Goal: Task Accomplishment & Management: Use online tool/utility

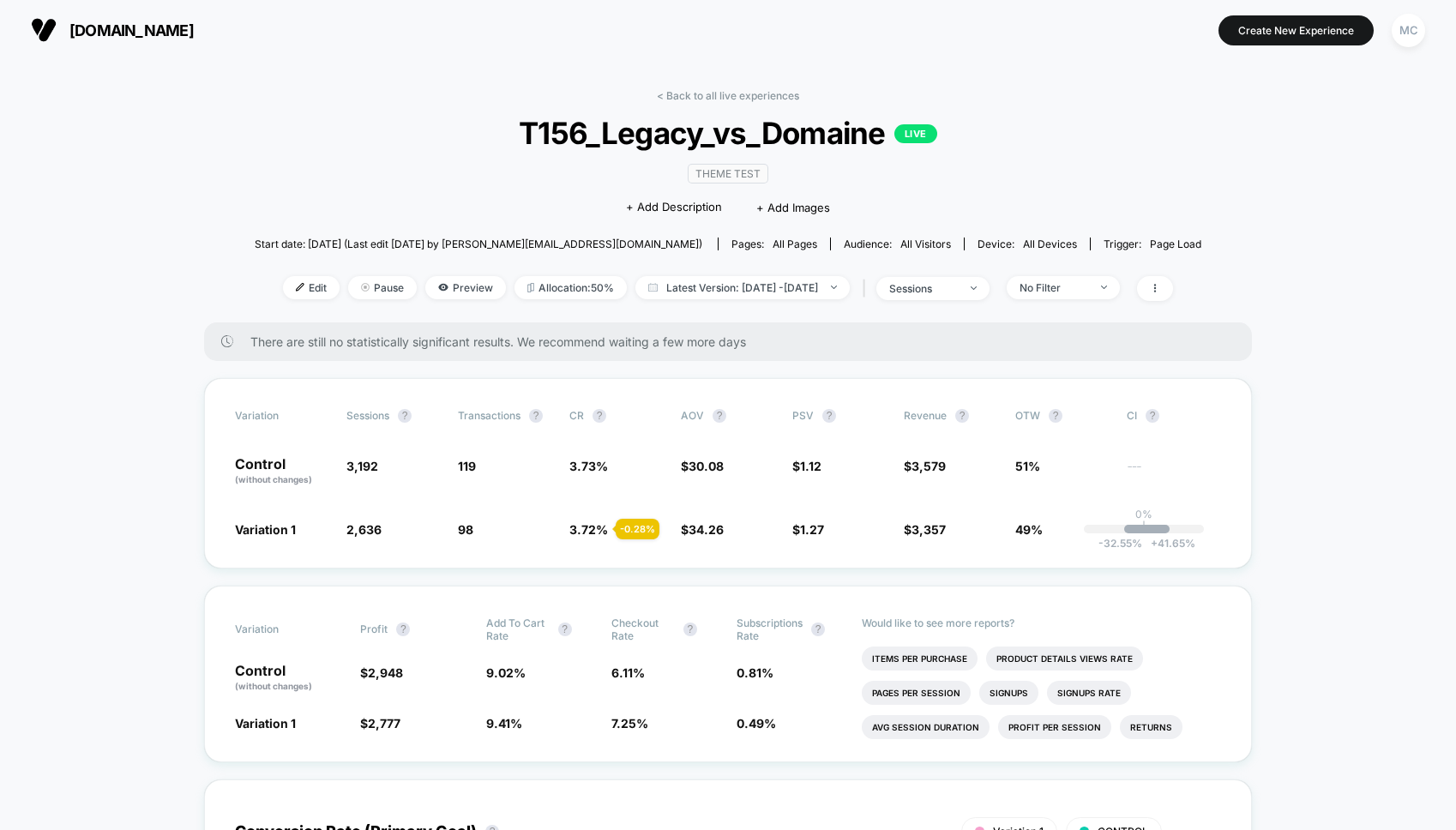
click at [367, 166] on div "< Back to all live experiences T156_Legacy_vs_Domaine LIVE Theme Test Click to …" at bounding box center [728, 205] width 946 height 233
click at [438, 291] on icon at bounding box center [443, 286] width 10 height 10
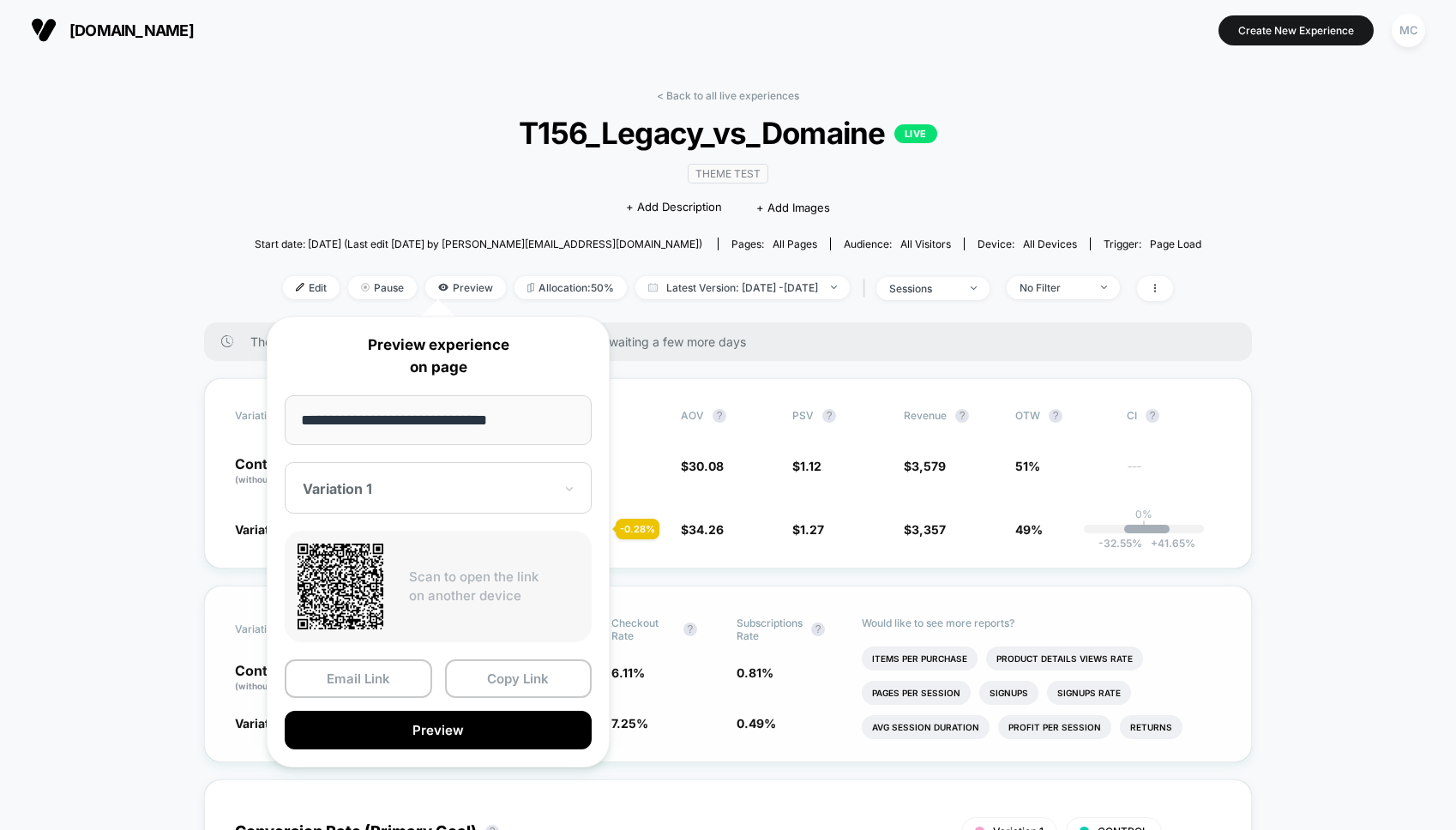
click at [405, 727] on button "Preview" at bounding box center [438, 731] width 307 height 39
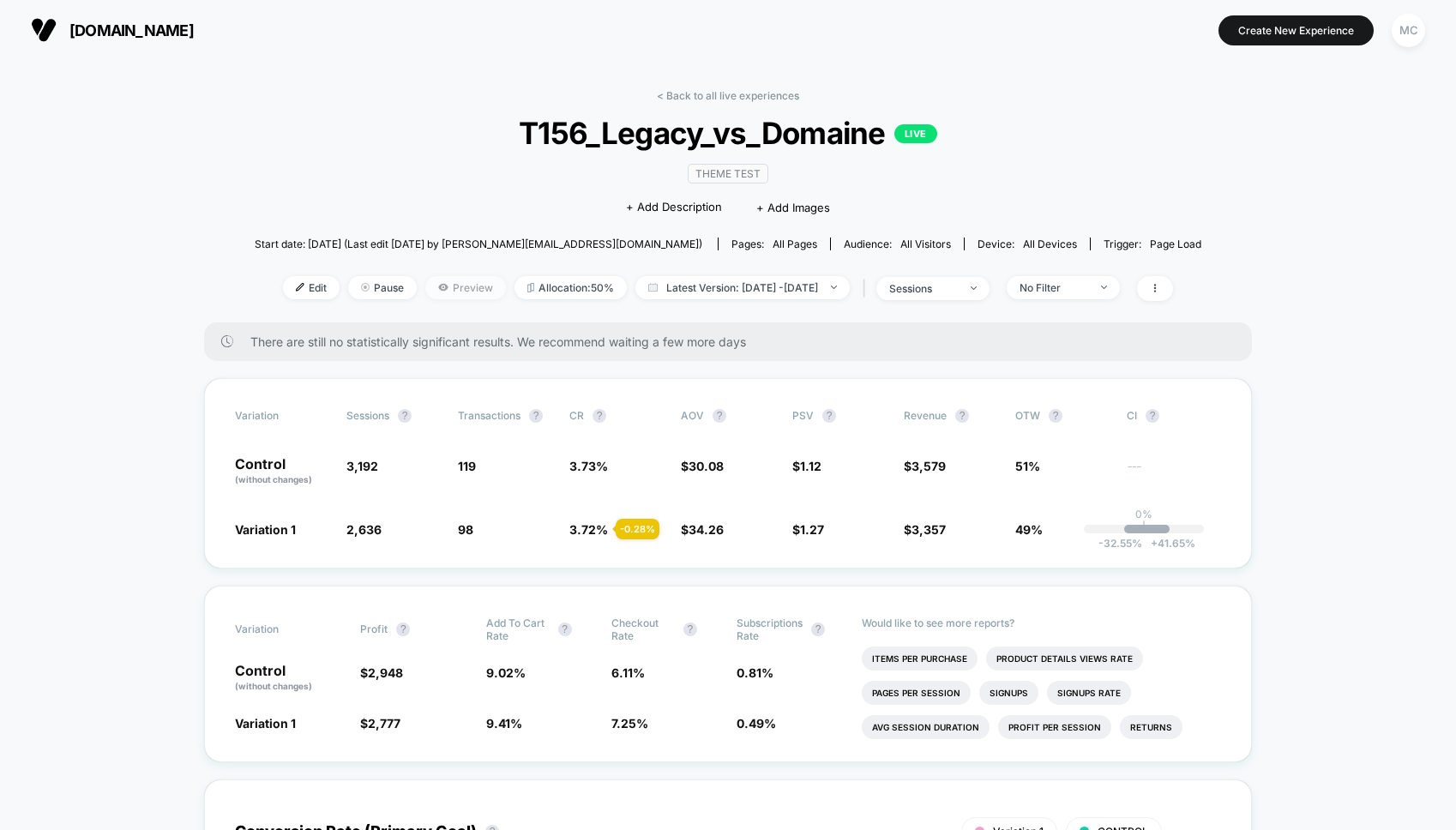
click at [452, 284] on span "Preview" at bounding box center [465, 287] width 81 height 23
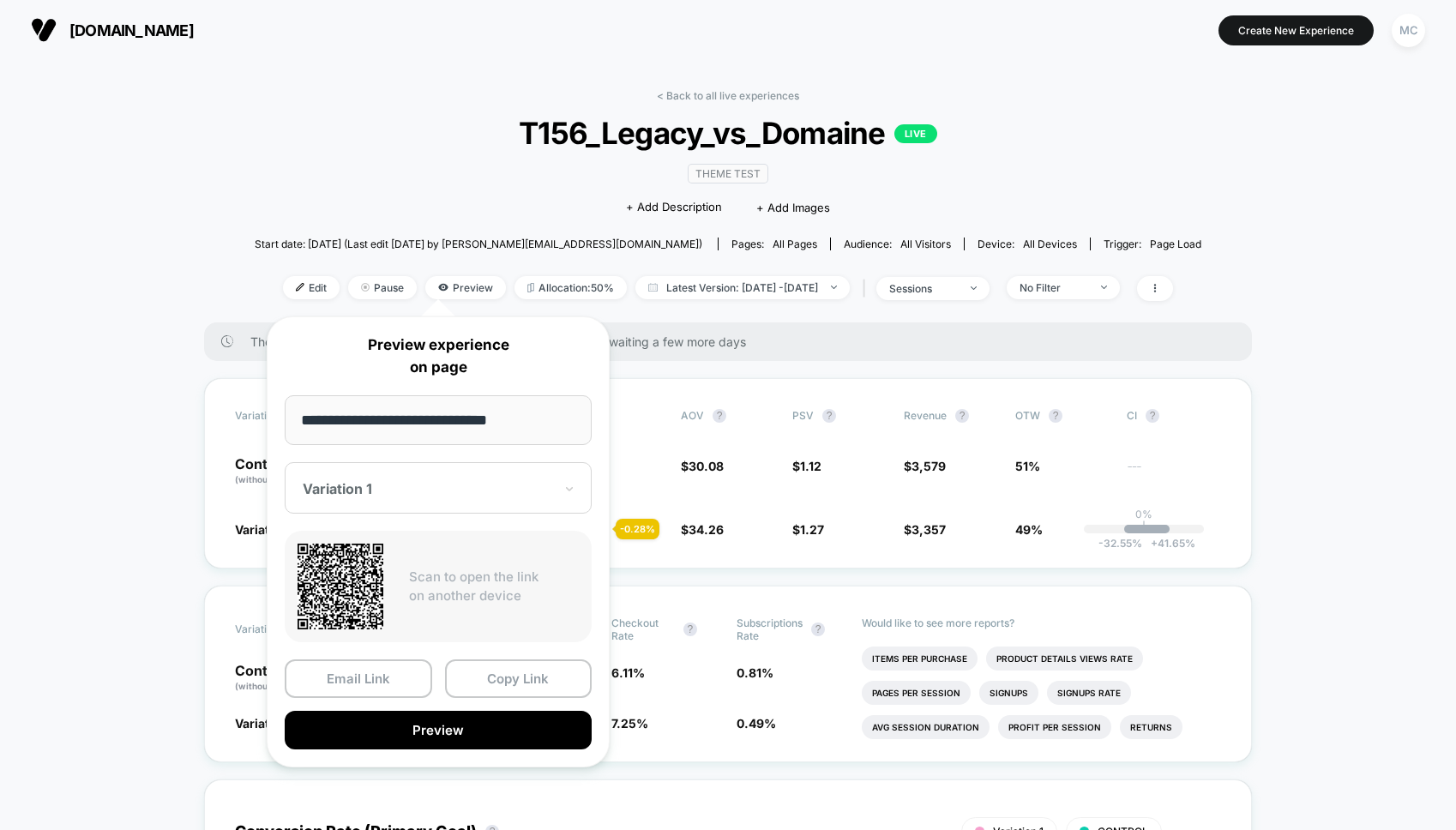
click at [426, 490] on div at bounding box center [428, 488] width 250 height 17
click at [362, 586] on div "CONTROL" at bounding box center [438, 578] width 290 height 31
click at [430, 733] on button "Preview" at bounding box center [438, 731] width 307 height 39
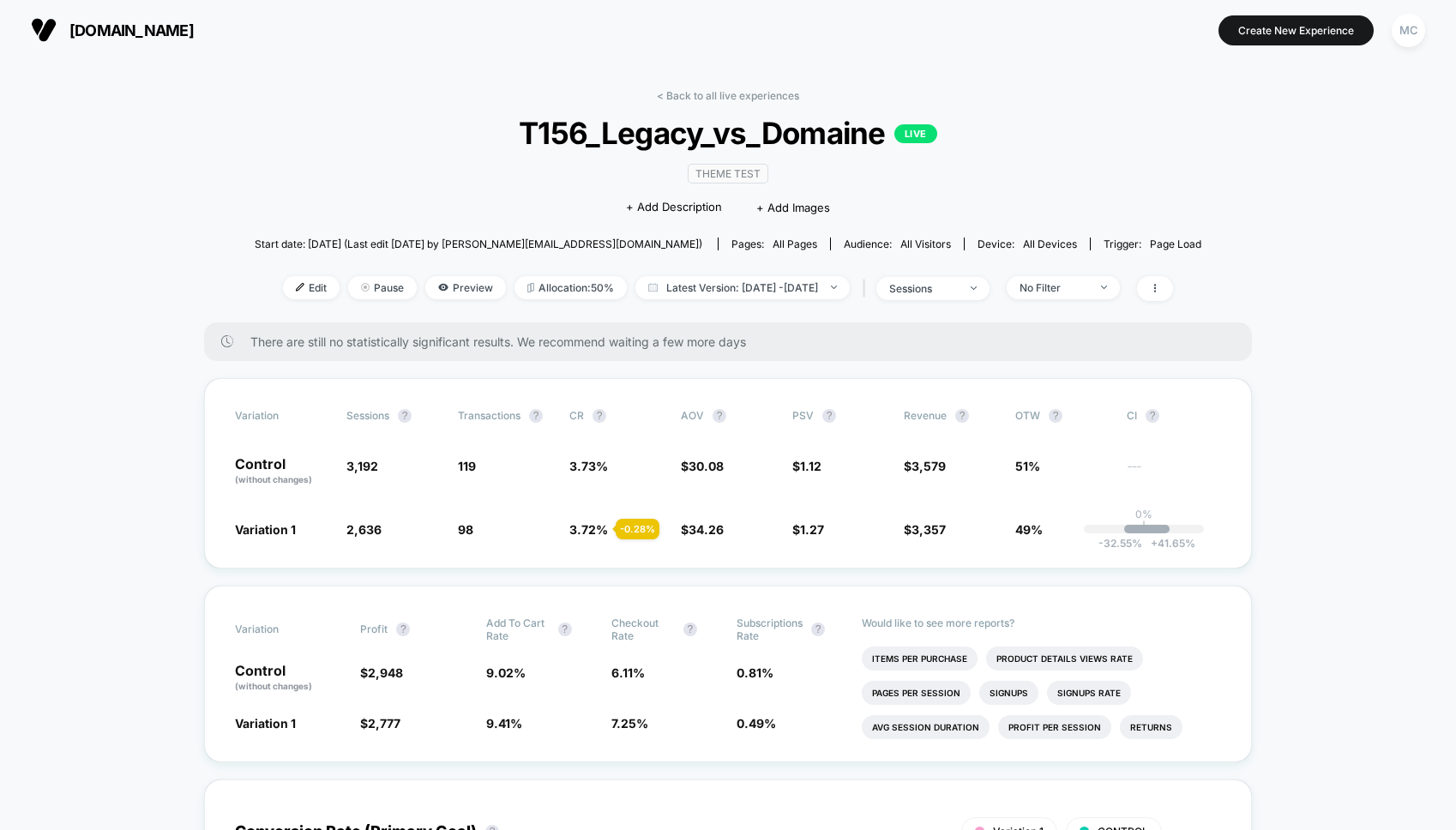
click at [442, 292] on span "Preview" at bounding box center [465, 287] width 81 height 23
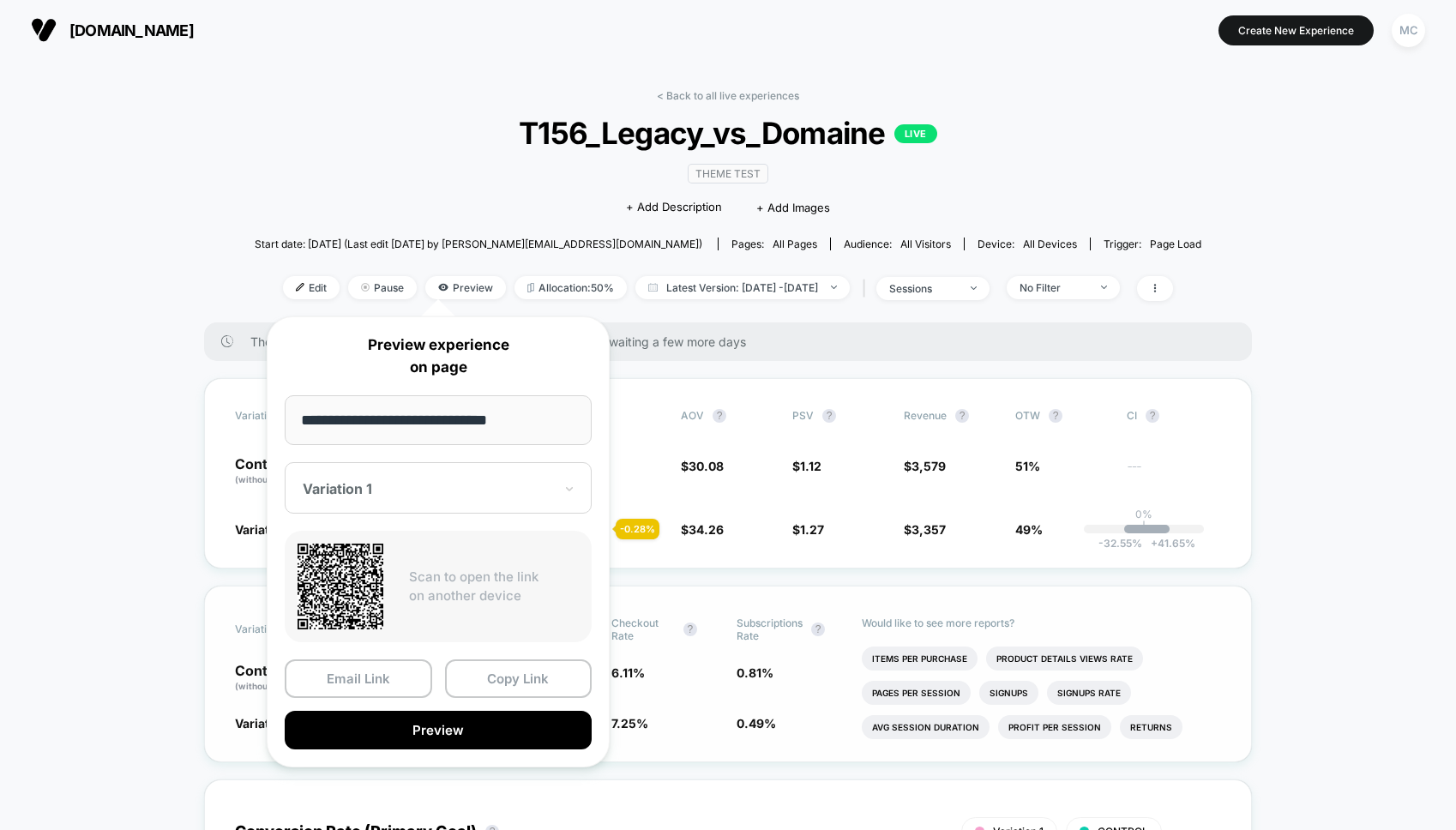
click at [415, 726] on button "Preview" at bounding box center [438, 731] width 307 height 39
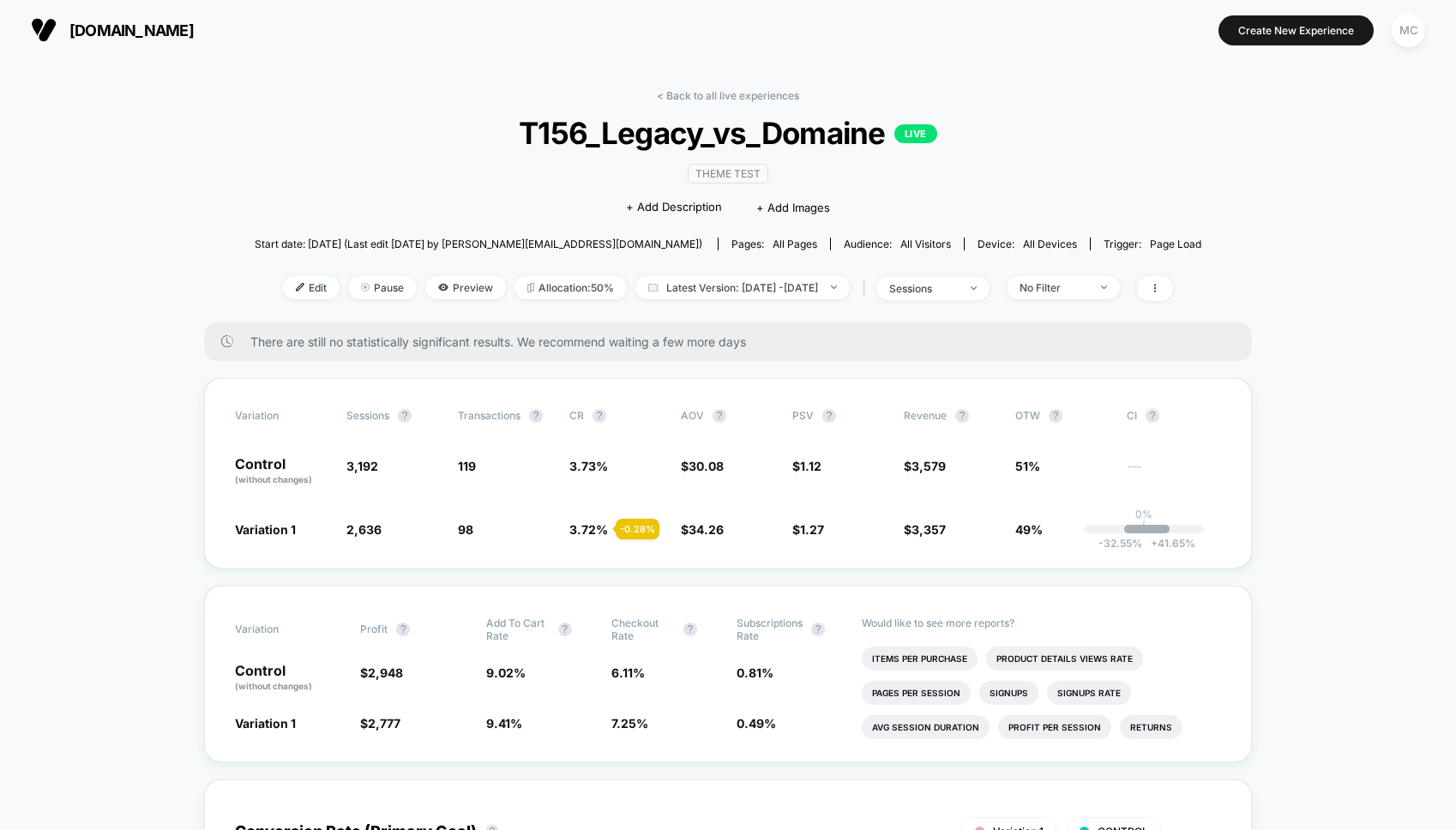
click at [290, 247] on div "Start date: [DATE] (Last edit [DATE] by [PERSON_NAME][EMAIL_ADDRESS][DOMAIN_NAM…" at bounding box center [728, 244] width 946 height 30
click at [448, 271] on div "< Back to all live experiences T156_Legacy_vs_Domaine LIVE Theme Test Click to …" at bounding box center [728, 205] width 946 height 233
click at [447, 282] on span "Preview" at bounding box center [465, 287] width 81 height 23
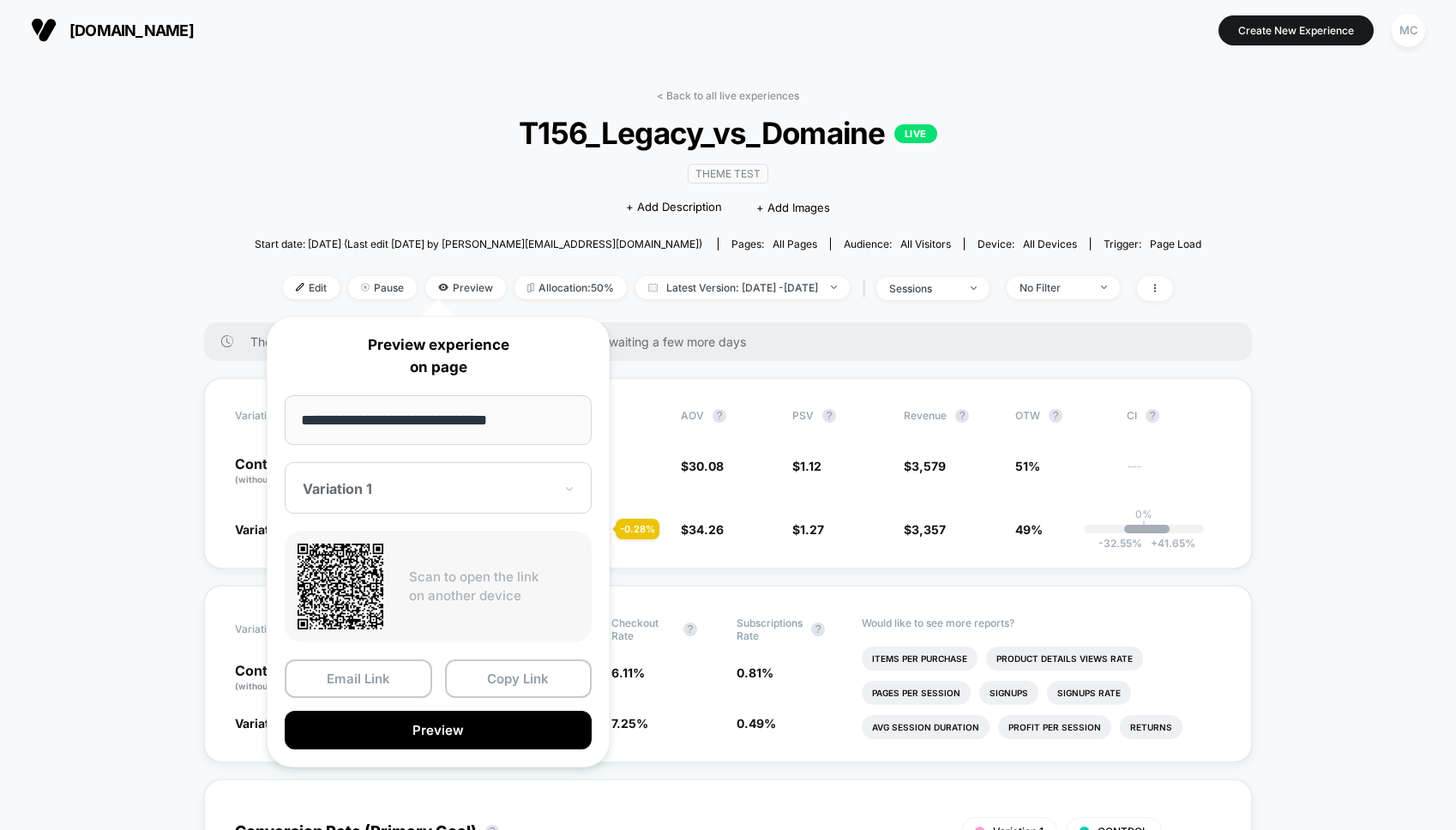
click at [441, 503] on div "Variation 1" at bounding box center [438, 487] width 307 height 51
click at [400, 573] on div "CONTROL" at bounding box center [438, 578] width 290 height 31
click at [448, 737] on button "Preview" at bounding box center [438, 731] width 307 height 39
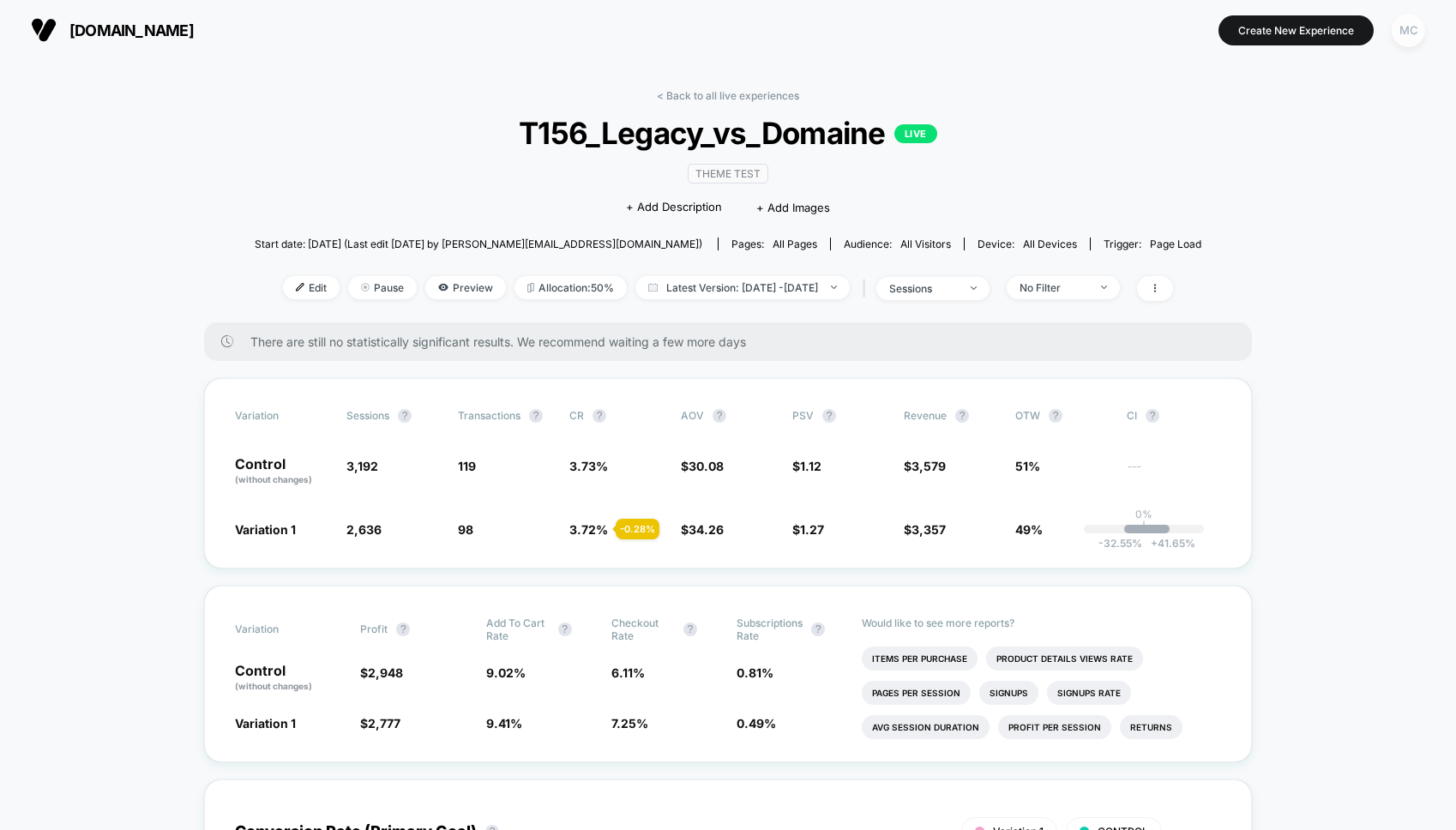
click at [1406, 42] on div "MC" at bounding box center [1409, 31] width 33 height 33
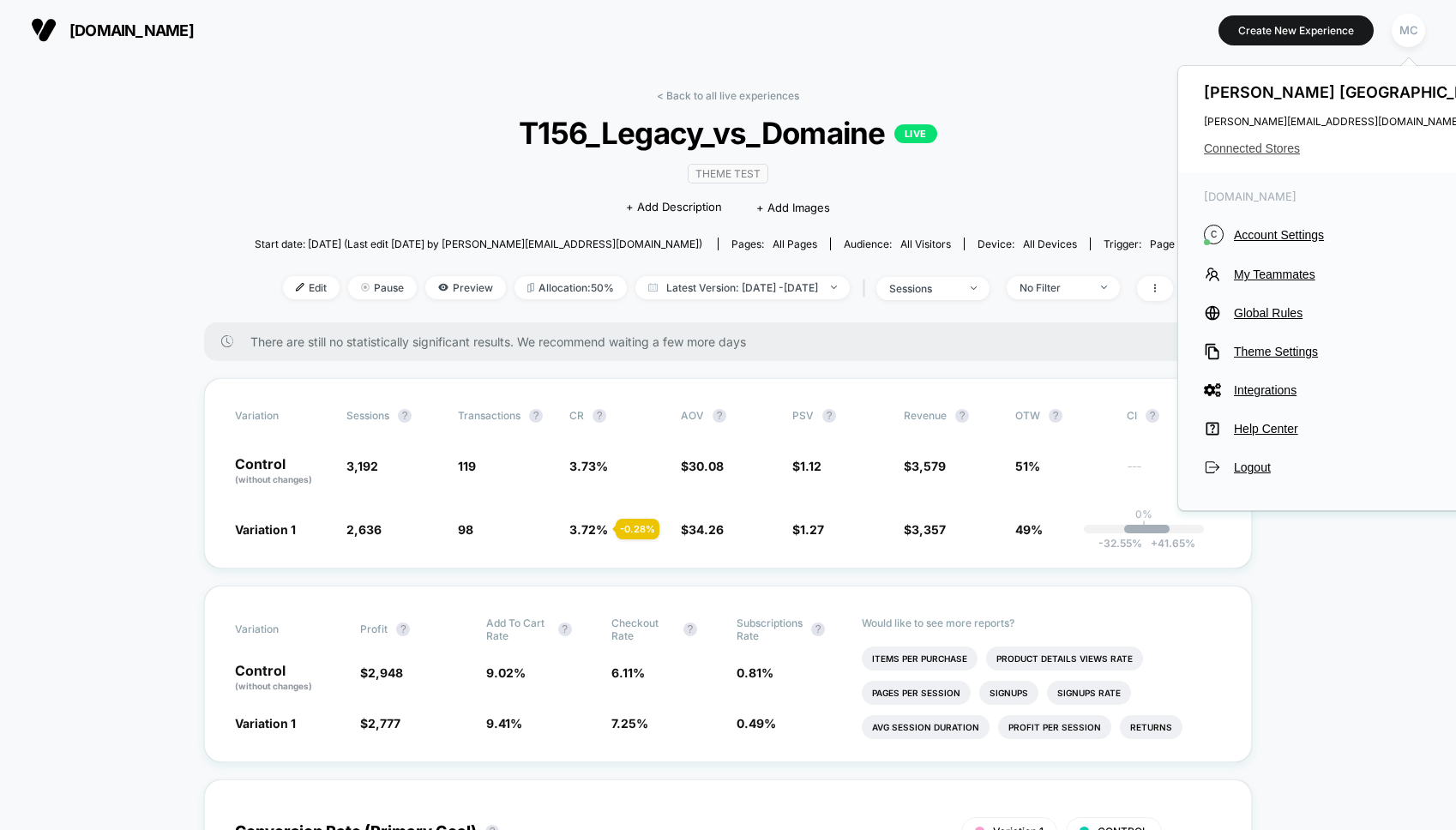
click at [1278, 149] on span "Connected Stores" at bounding box center [1354, 148] width 300 height 14
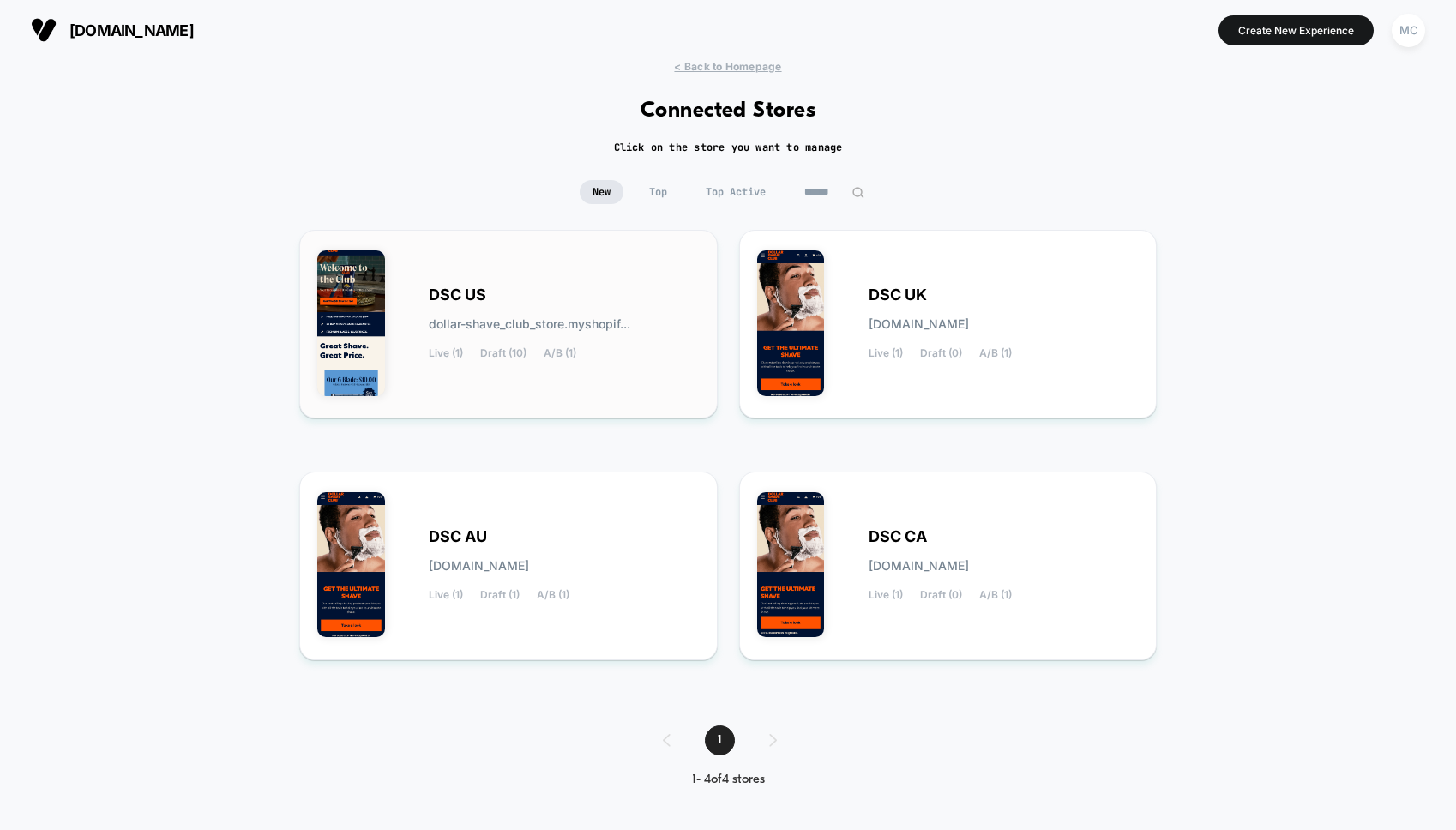
click at [452, 342] on div "DSC US dollar-shave_club_store.myshopif... Live (1) Draft (10) A/B (1)" at bounding box center [563, 324] width 271 height 71
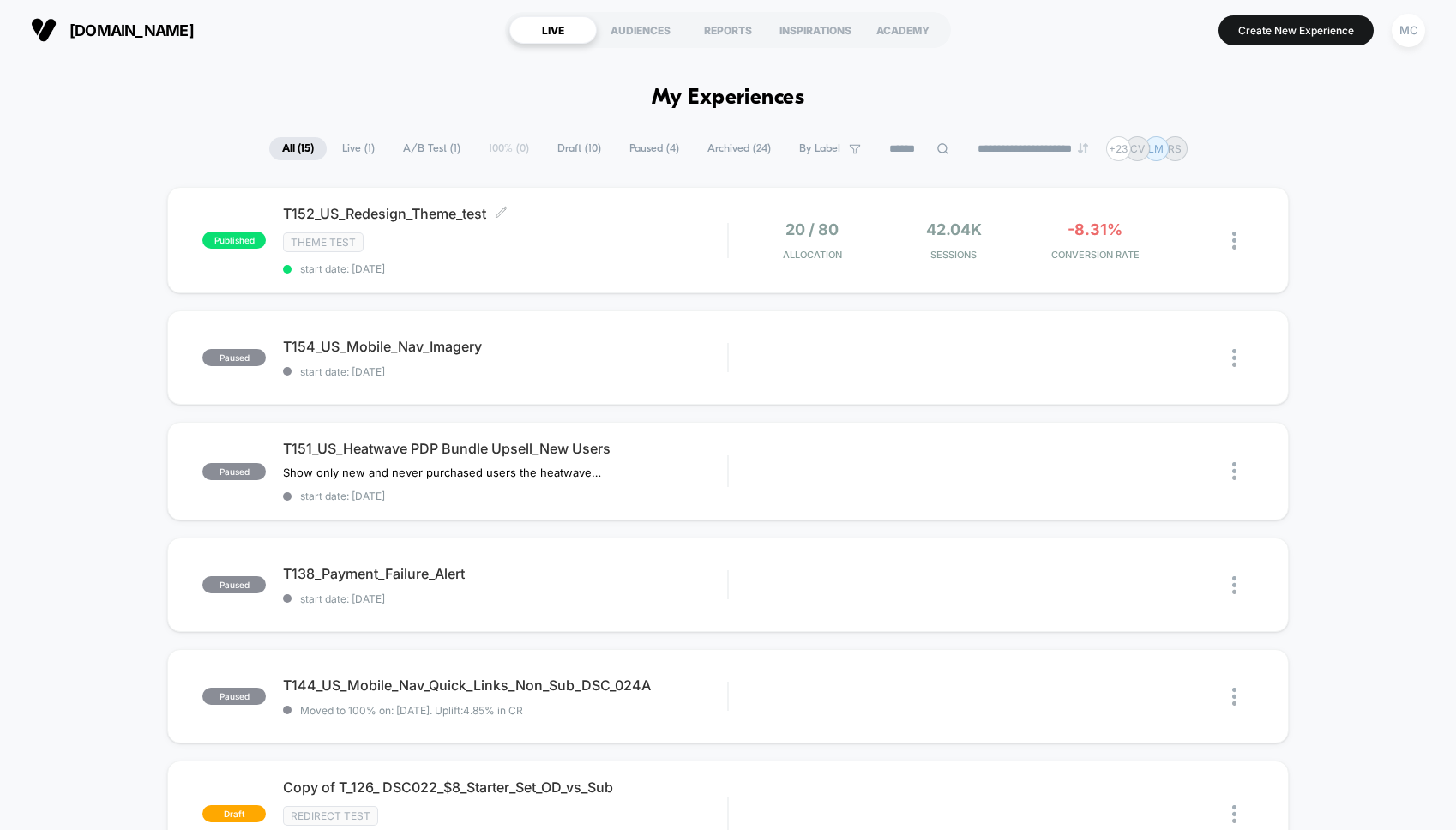
click at [459, 215] on span "T152_US_Redesign_Theme_test Click to edit experience details" at bounding box center [505, 213] width 444 height 17
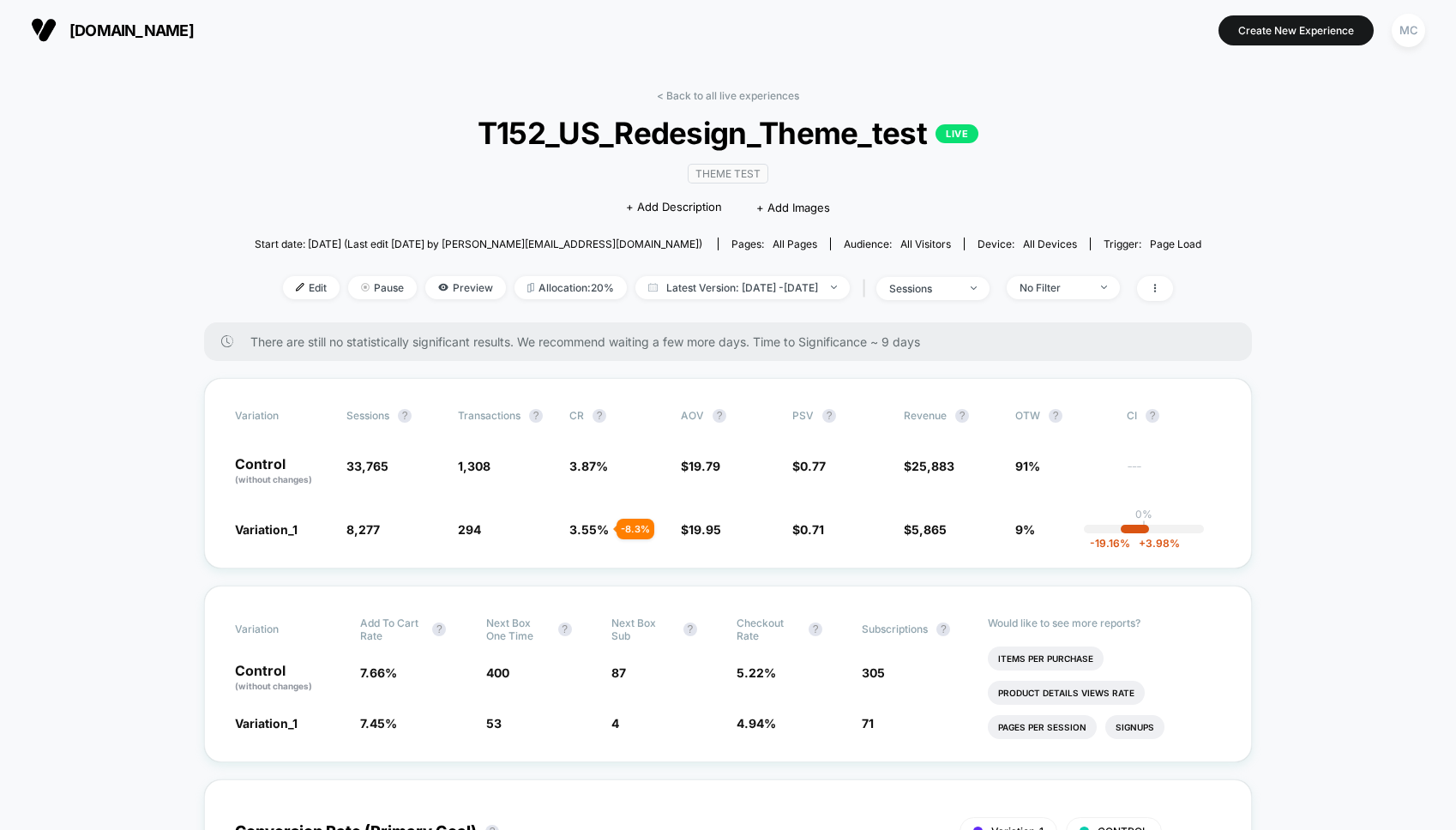
drag, startPoint x: 126, startPoint y: 269, endPoint x: 145, endPoint y: 267, distance: 19.1
click at [430, 285] on span "Preview" at bounding box center [465, 287] width 81 height 23
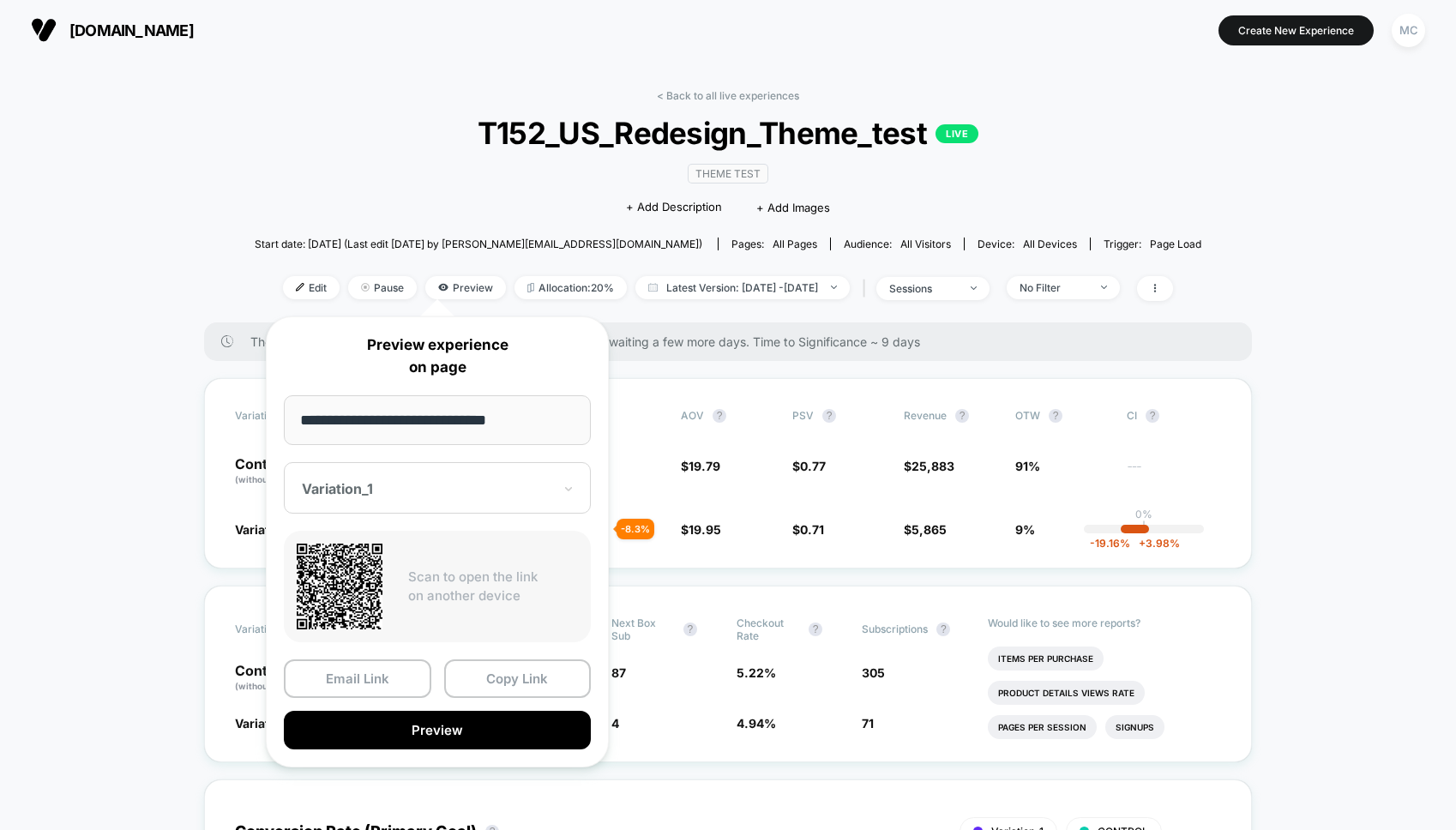
click at [446, 485] on div at bounding box center [427, 488] width 250 height 17
drag, startPoint x: 355, startPoint y: 580, endPoint x: 424, endPoint y: 666, distance: 110.3
click at [355, 580] on div "CONTROL" at bounding box center [437, 578] width 290 height 31
click at [427, 731] on button "Preview" at bounding box center [437, 731] width 307 height 39
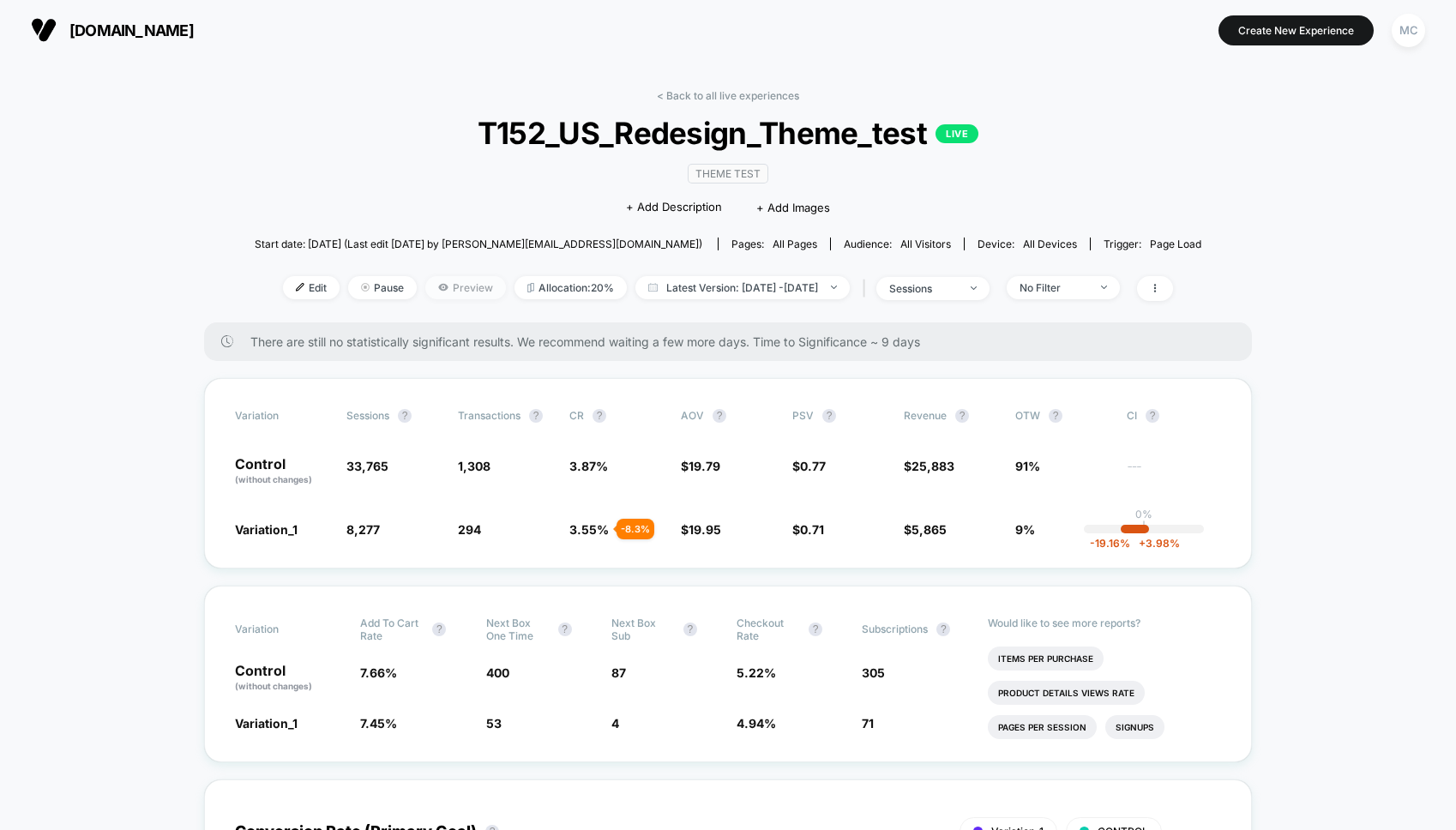
click at [453, 282] on span "Preview" at bounding box center [465, 287] width 81 height 23
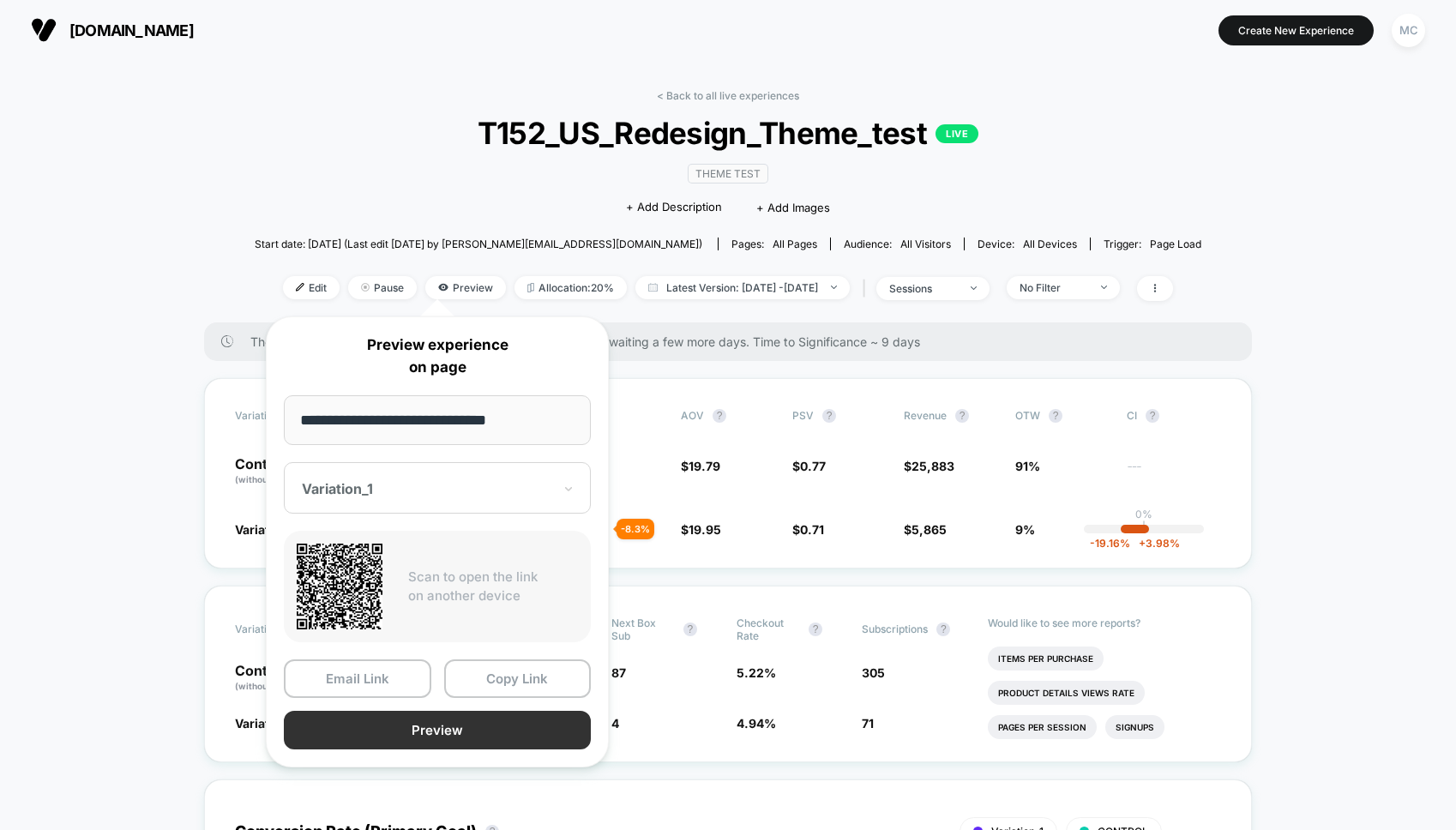
click at [443, 741] on button "Preview" at bounding box center [437, 731] width 307 height 39
